Goal: Task Accomplishment & Management: Complete application form

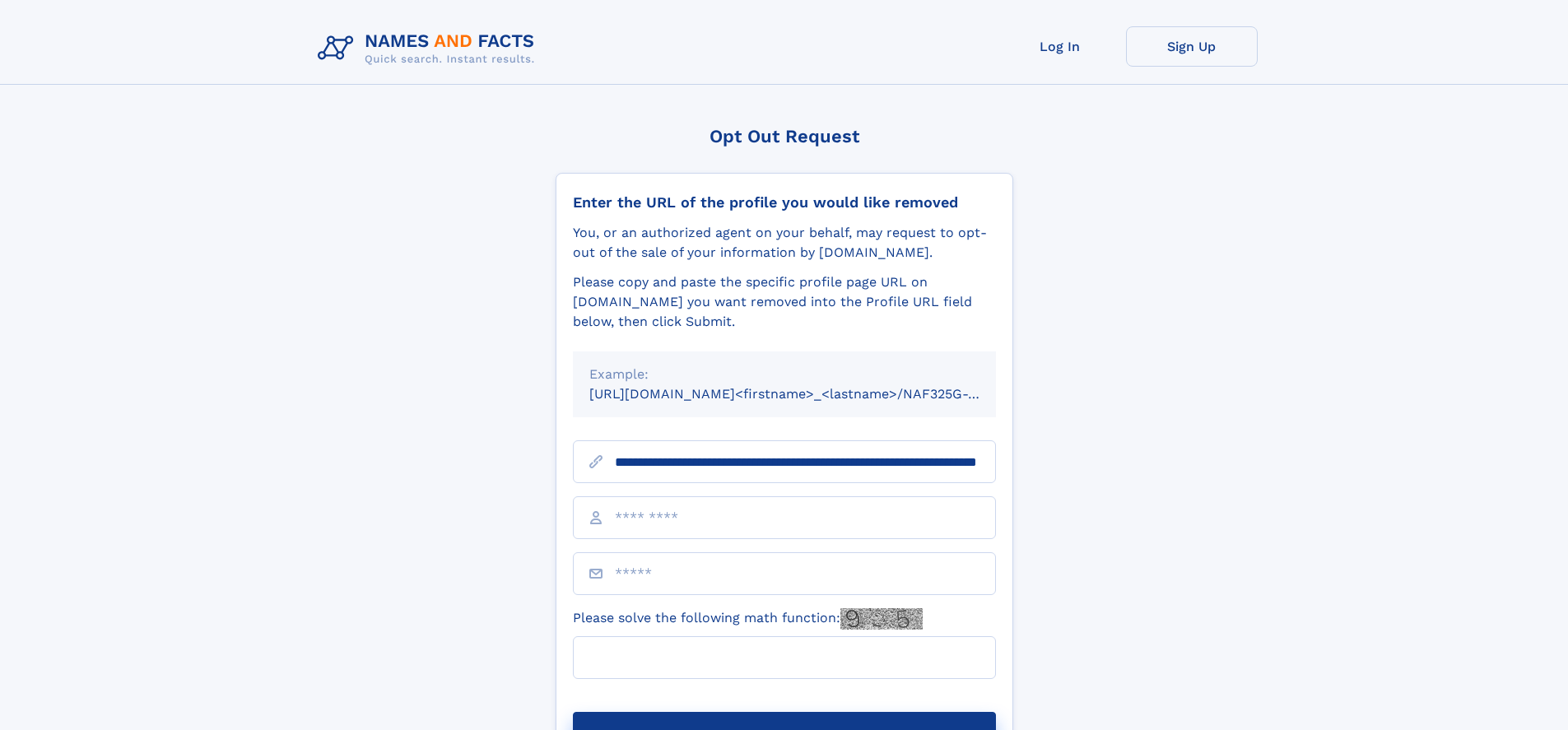
scroll to position [0, 167]
type input "**********"
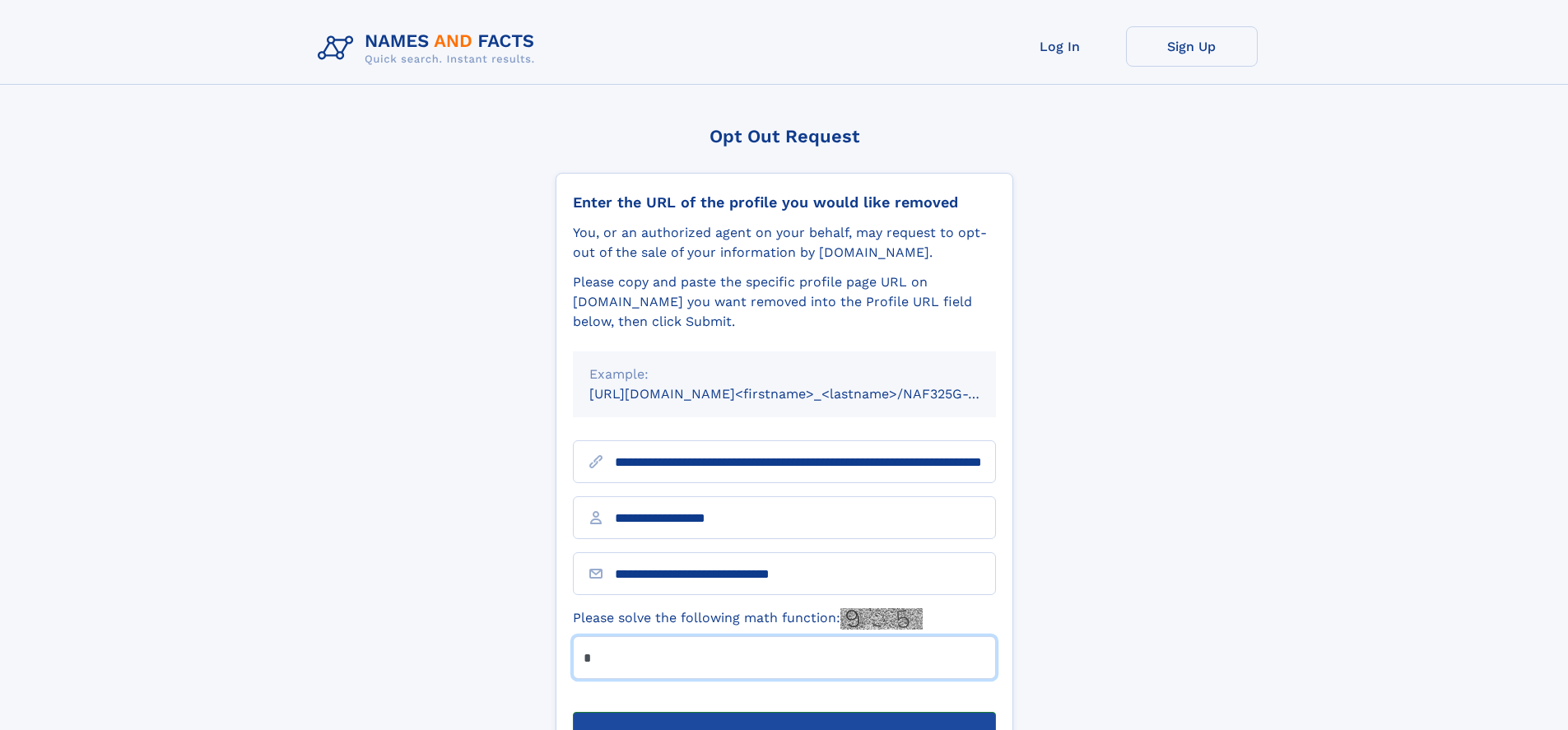
type input "*"
click at [784, 712] on button "Submit Opt Out Request" at bounding box center [784, 737] width 423 height 53
